Goal: Find specific fact: Find specific fact

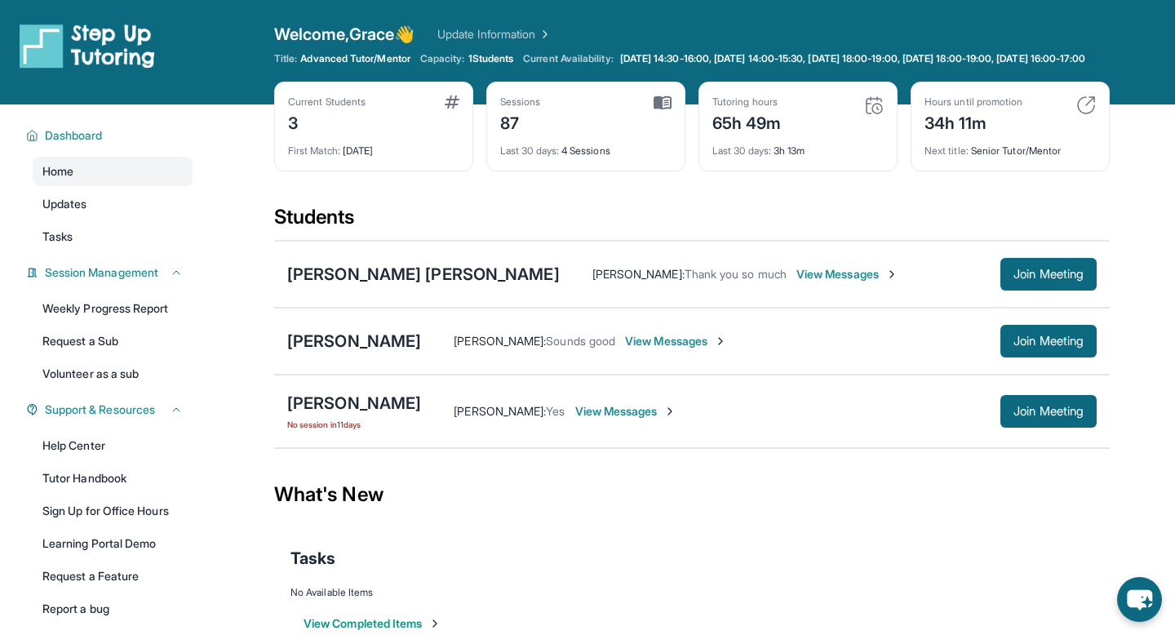
click at [586, 420] on span "View Messages" at bounding box center [626, 411] width 102 height 16
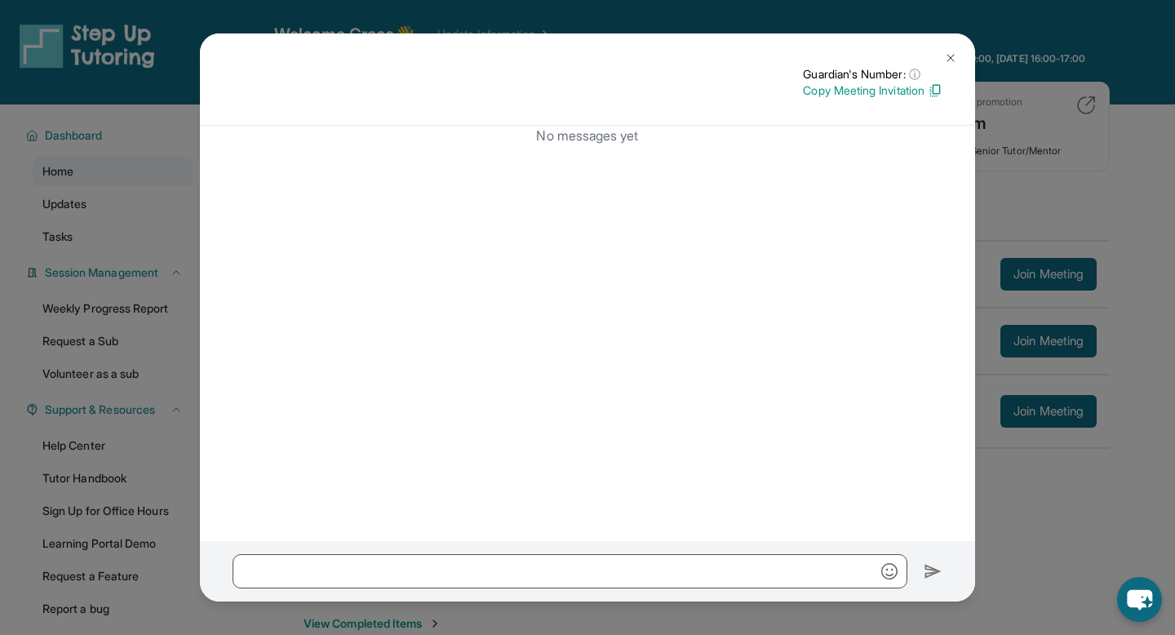
click at [955, 54] on img at bounding box center [950, 57] width 13 height 13
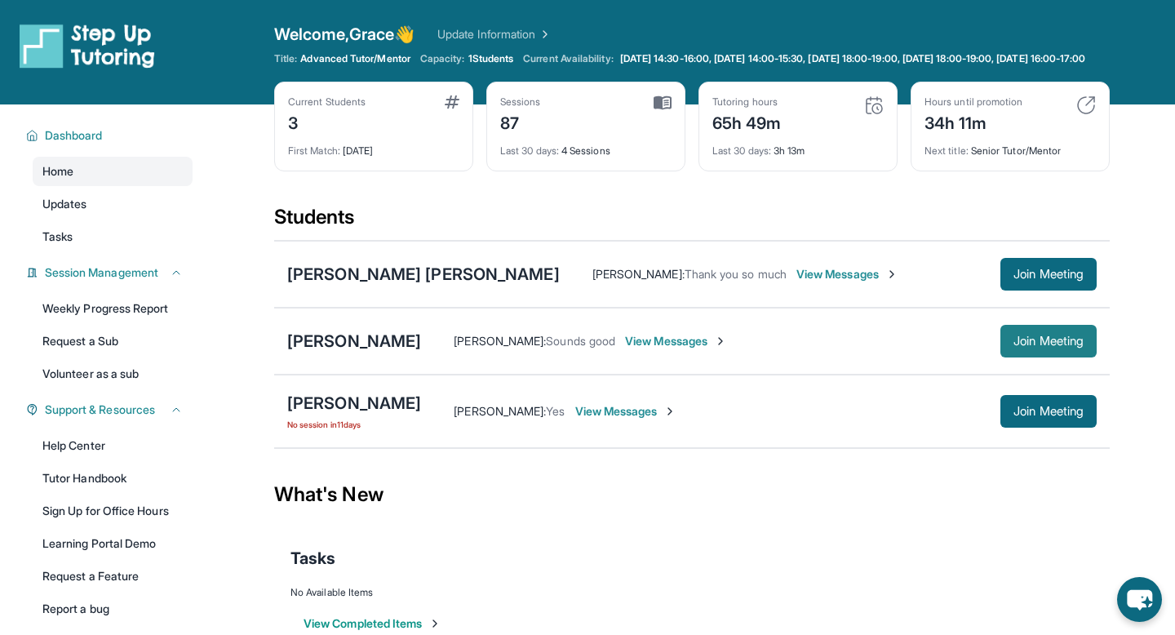
click at [1024, 346] on span "Join Meeting" at bounding box center [1049, 341] width 70 height 10
click at [634, 349] on span "View Messages" at bounding box center [676, 341] width 102 height 16
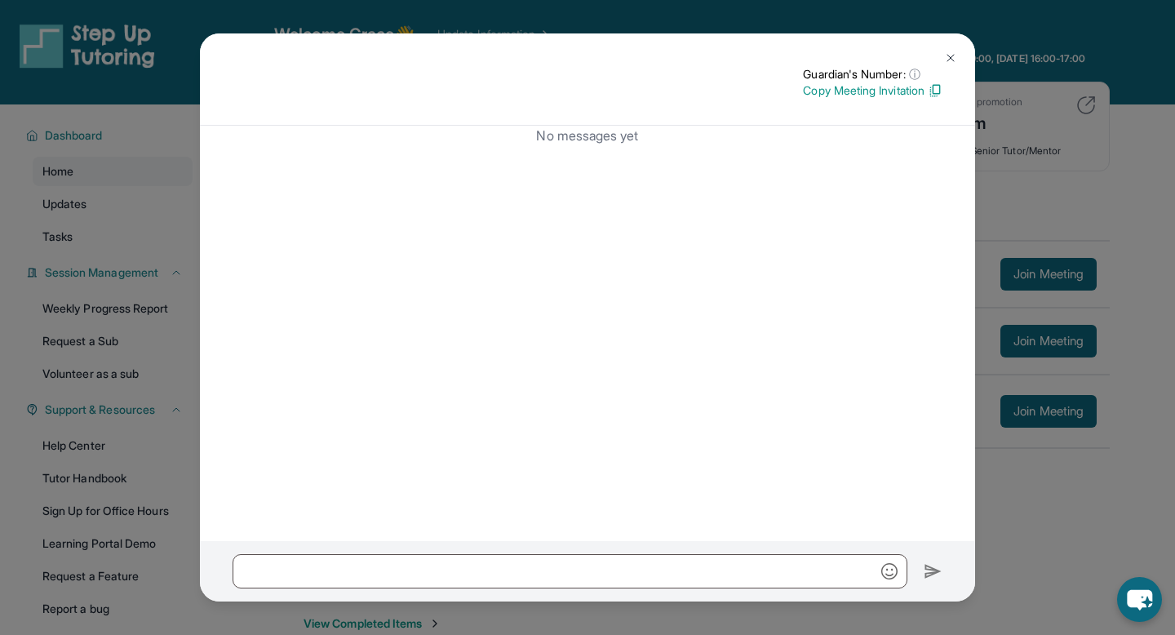
click at [950, 60] on img at bounding box center [950, 57] width 13 height 13
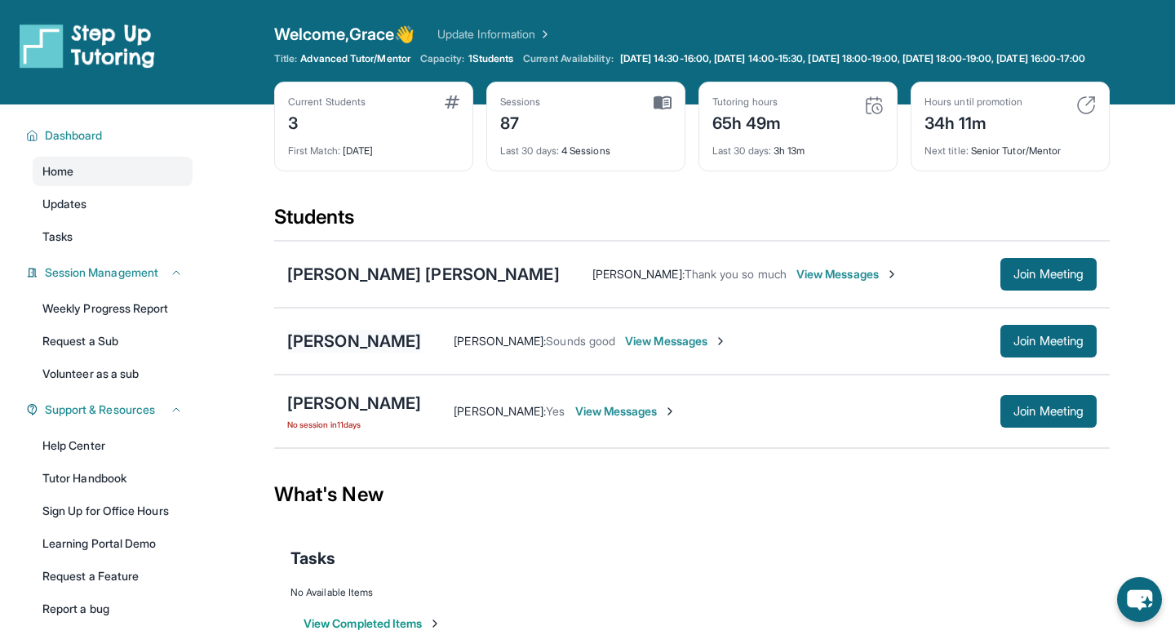
click at [345, 353] on div "[PERSON_NAME]" at bounding box center [354, 341] width 134 height 23
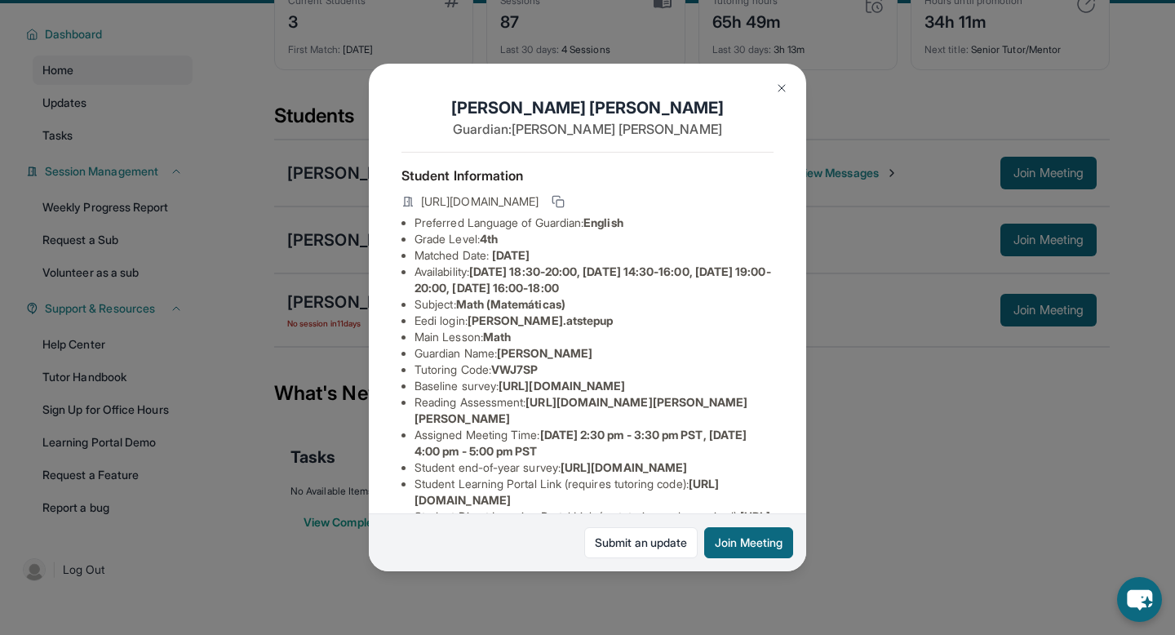
click at [508, 320] on span "[PERSON_NAME].atstepup" at bounding box center [541, 320] width 146 height 14
click at [486, 322] on span "[PERSON_NAME].atstepup" at bounding box center [541, 320] width 146 height 14
drag, startPoint x: 477, startPoint y: 322, endPoint x: 582, endPoint y: 322, distance: 105.3
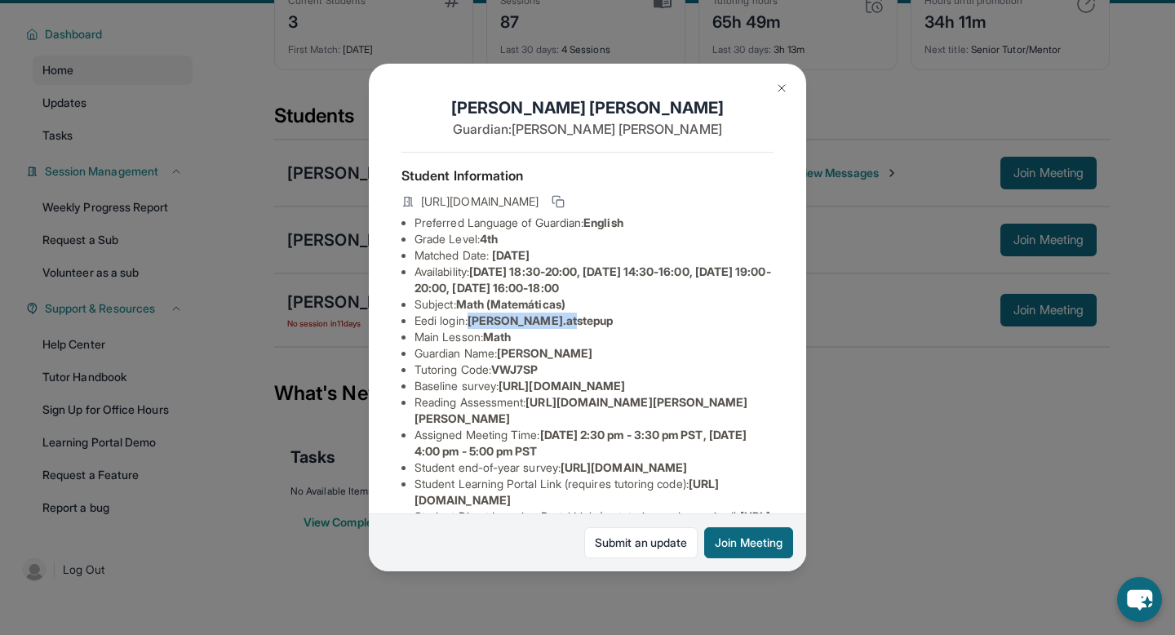
click at [582, 322] on li "Eedi login : [PERSON_NAME].atstepup" at bounding box center [594, 321] width 359 height 16
copy span "[PERSON_NAME].atstepup"
click at [784, 87] on img at bounding box center [781, 88] width 13 height 13
